Goal: Navigation & Orientation: Find specific page/section

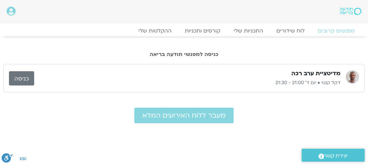
click at [288, 38] on div "מפגשים קרובים לוח שידורים התכניות שלי קורסים ותכניות ההקלטות שלי מפגשים קרובים …" at bounding box center [184, 33] width 362 height 12
click at [291, 34] on link "לוח שידורים" at bounding box center [291, 31] width 50 height 8
click at [293, 30] on link "לוח שידורים" at bounding box center [291, 31] width 50 height 8
click at [22, 80] on link "כניסה" at bounding box center [21, 78] width 25 height 14
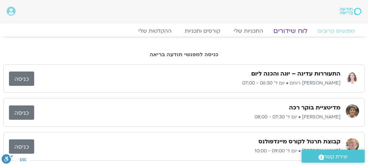
click at [291, 32] on link "לוח שידורים" at bounding box center [291, 31] width 50 height 8
click at [292, 33] on link "לוח שידורים" at bounding box center [291, 31] width 50 height 8
